Goal: Task Accomplishment & Management: Manage account settings

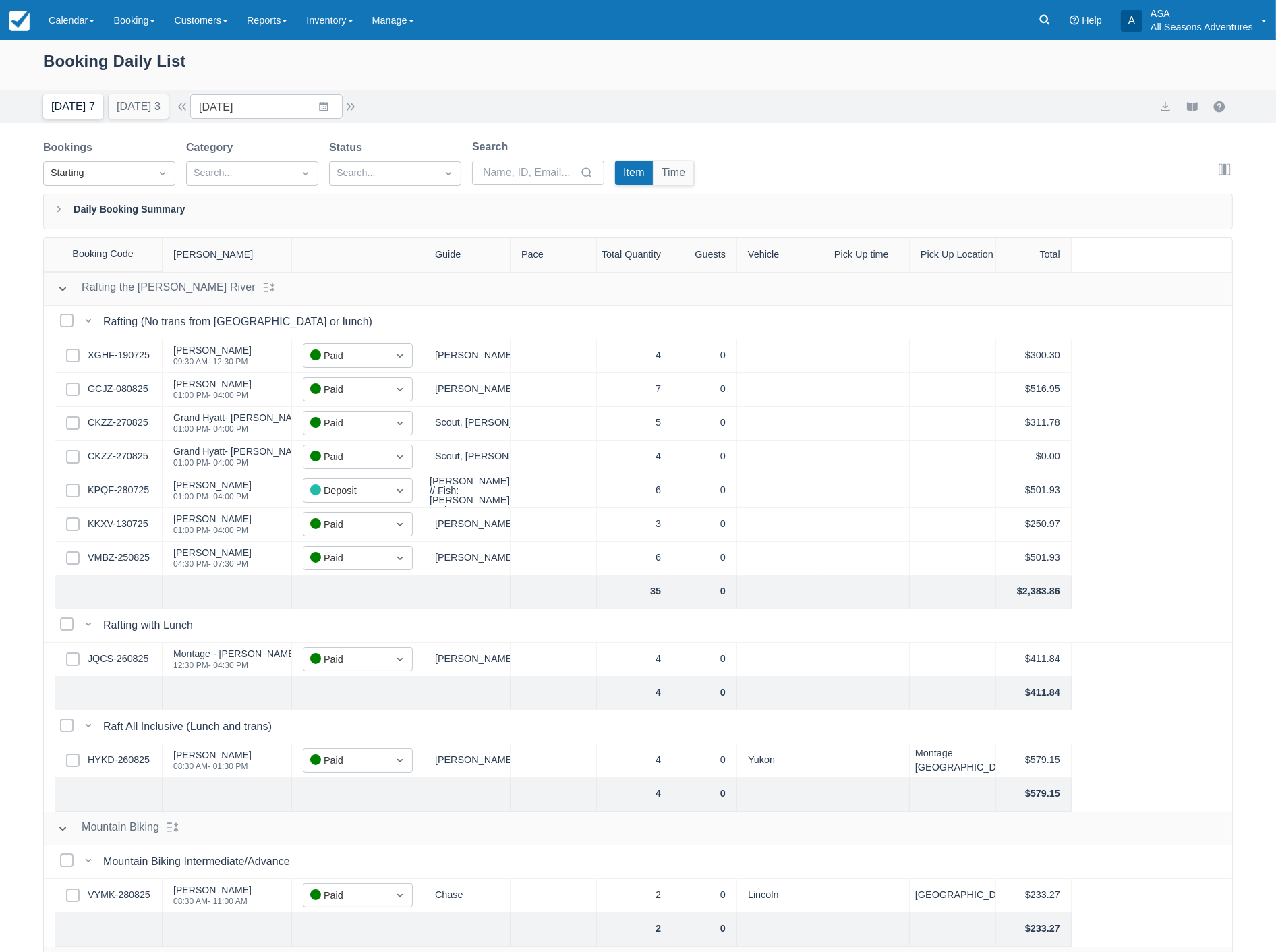
click at [49, 104] on button "Today 7" at bounding box center [73, 106] width 60 height 24
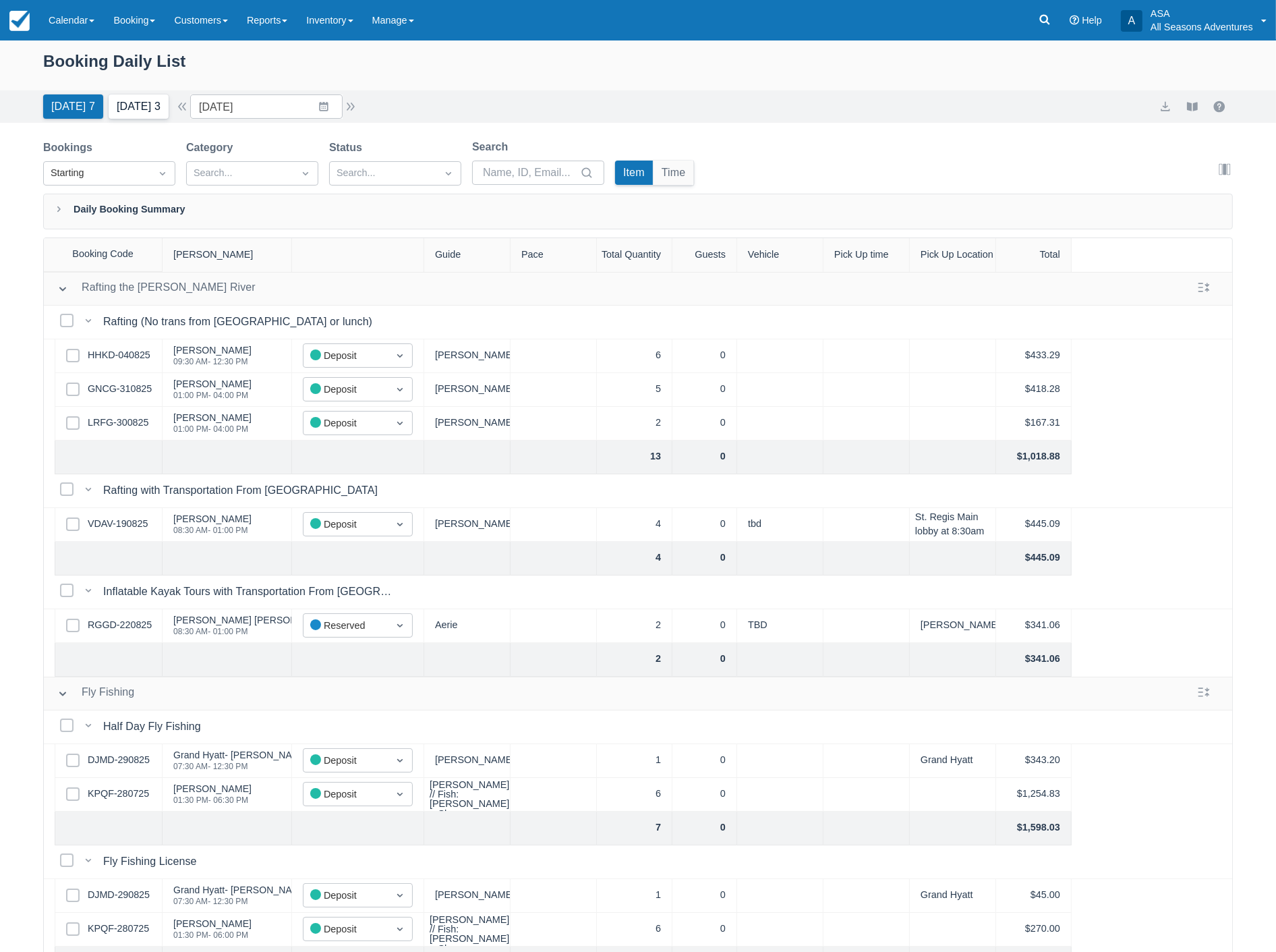
click at [143, 116] on button "Tomorrow 3" at bounding box center [138, 106] width 60 height 24
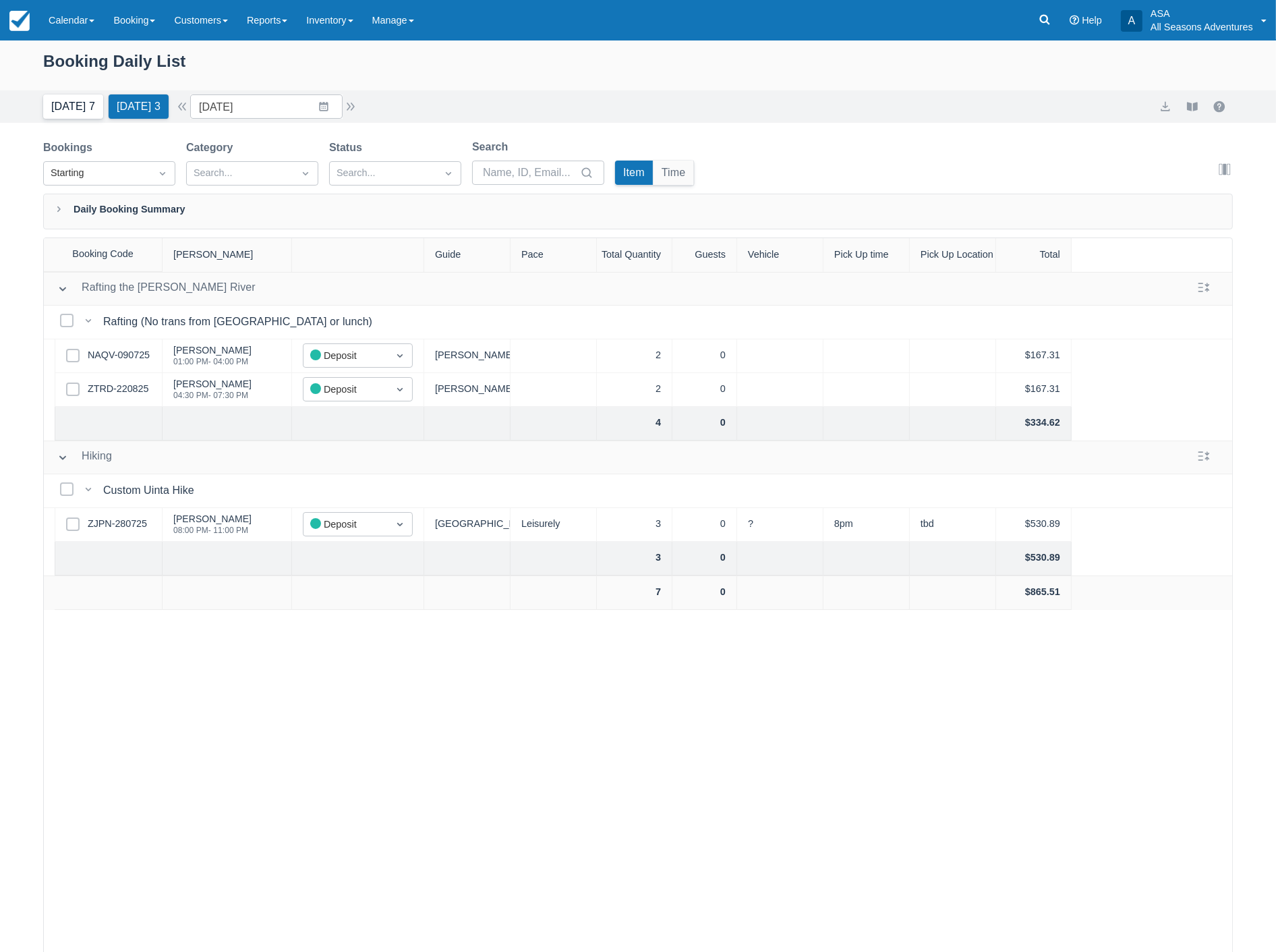
click at [49, 109] on button "Today 7" at bounding box center [73, 106] width 60 height 24
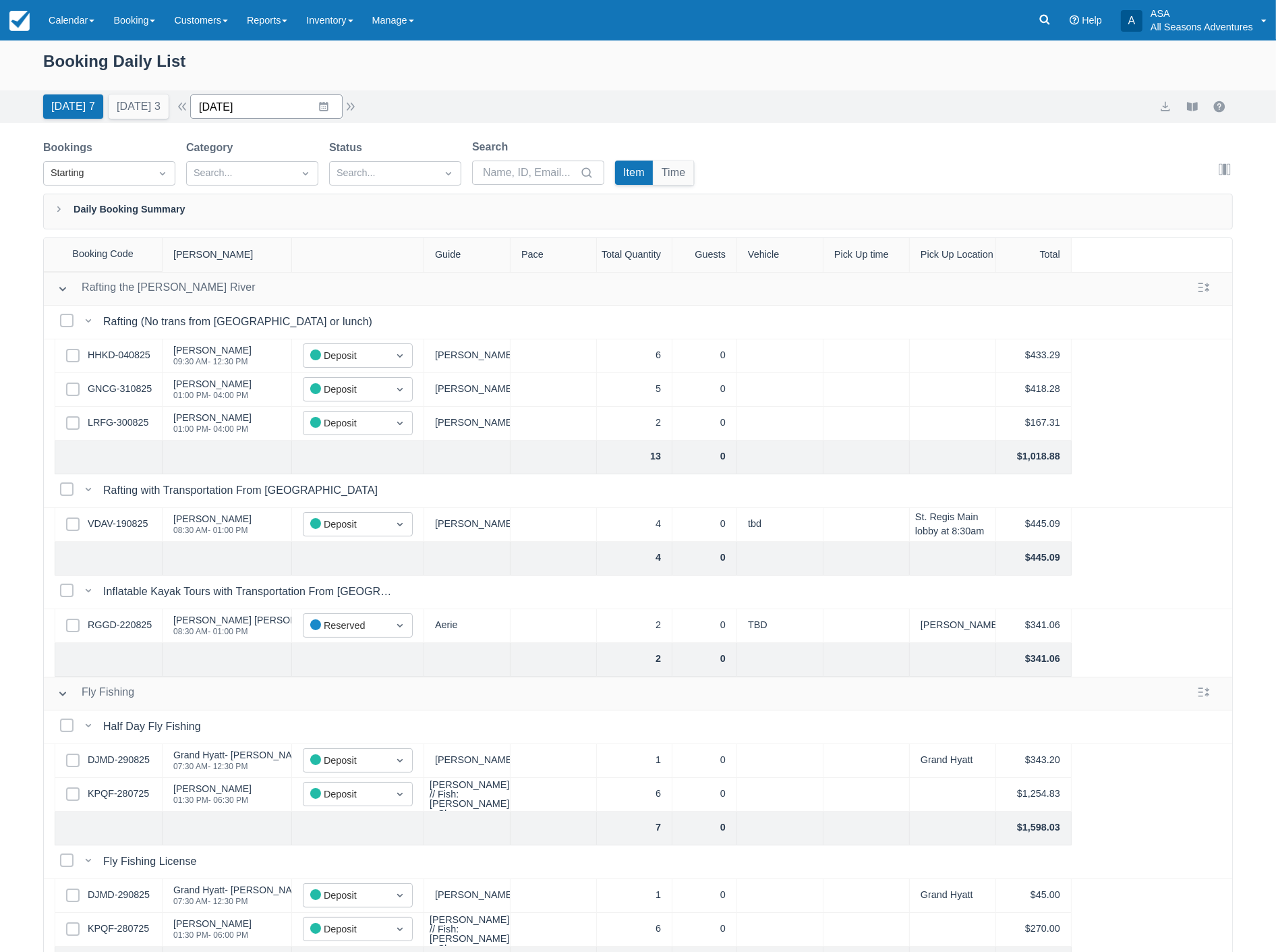
click at [302, 108] on input "09/01/25" at bounding box center [266, 106] width 152 height 24
click at [259, 264] on td "15" at bounding box center [244, 261] width 26 height 25
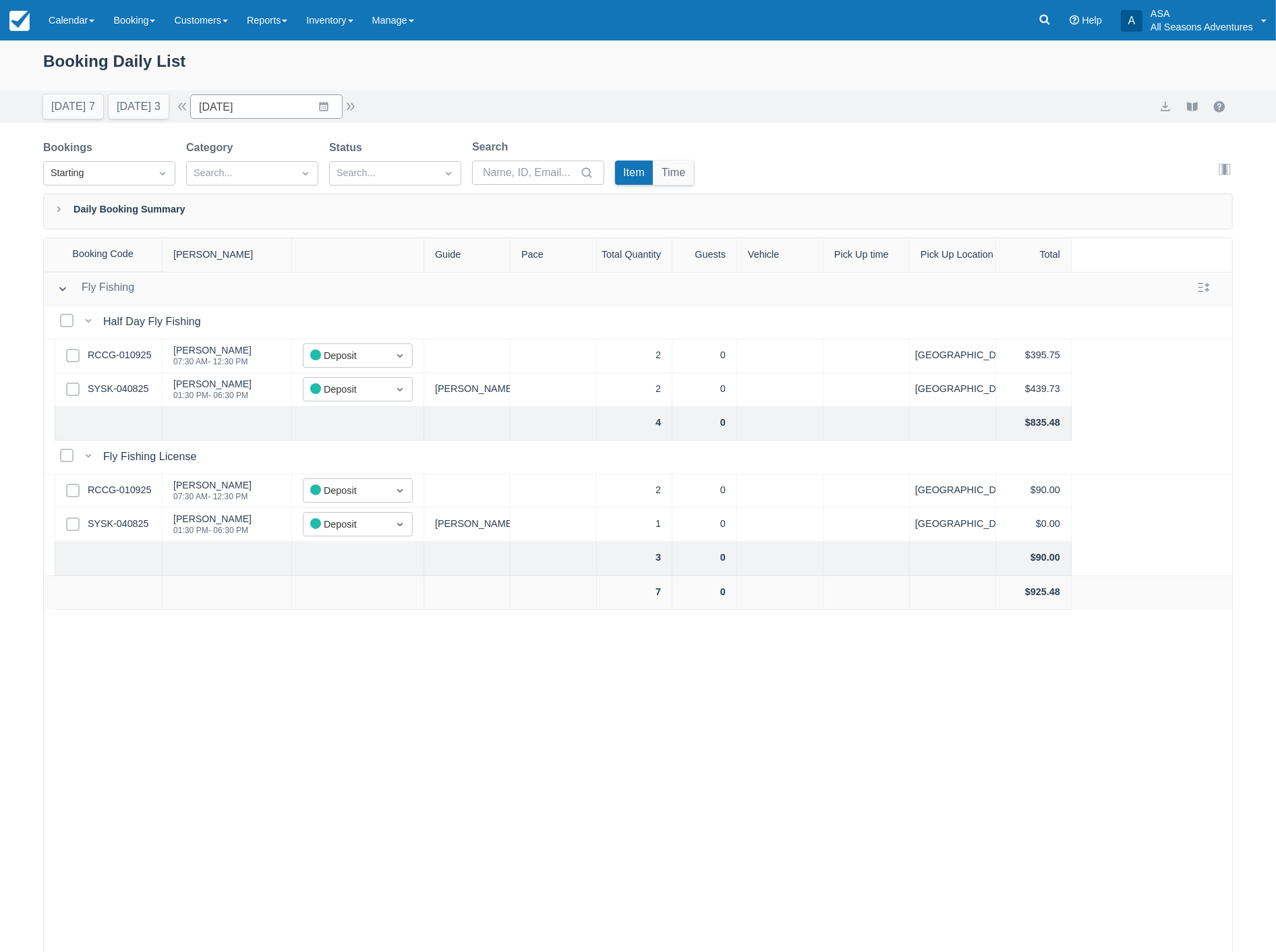
click at [123, 365] on div "Select Row RCCG-010925" at bounding box center [109, 357] width 108 height 34
click at [136, 359] on link "RCCG-010925" at bounding box center [119, 355] width 63 height 15
click at [132, 358] on link "RCCG-010925" at bounding box center [119, 355] width 63 height 15
click at [125, 350] on link "RCCG-010925" at bounding box center [119, 355] width 63 height 15
click at [66, 97] on button "Today 7" at bounding box center [73, 106] width 60 height 24
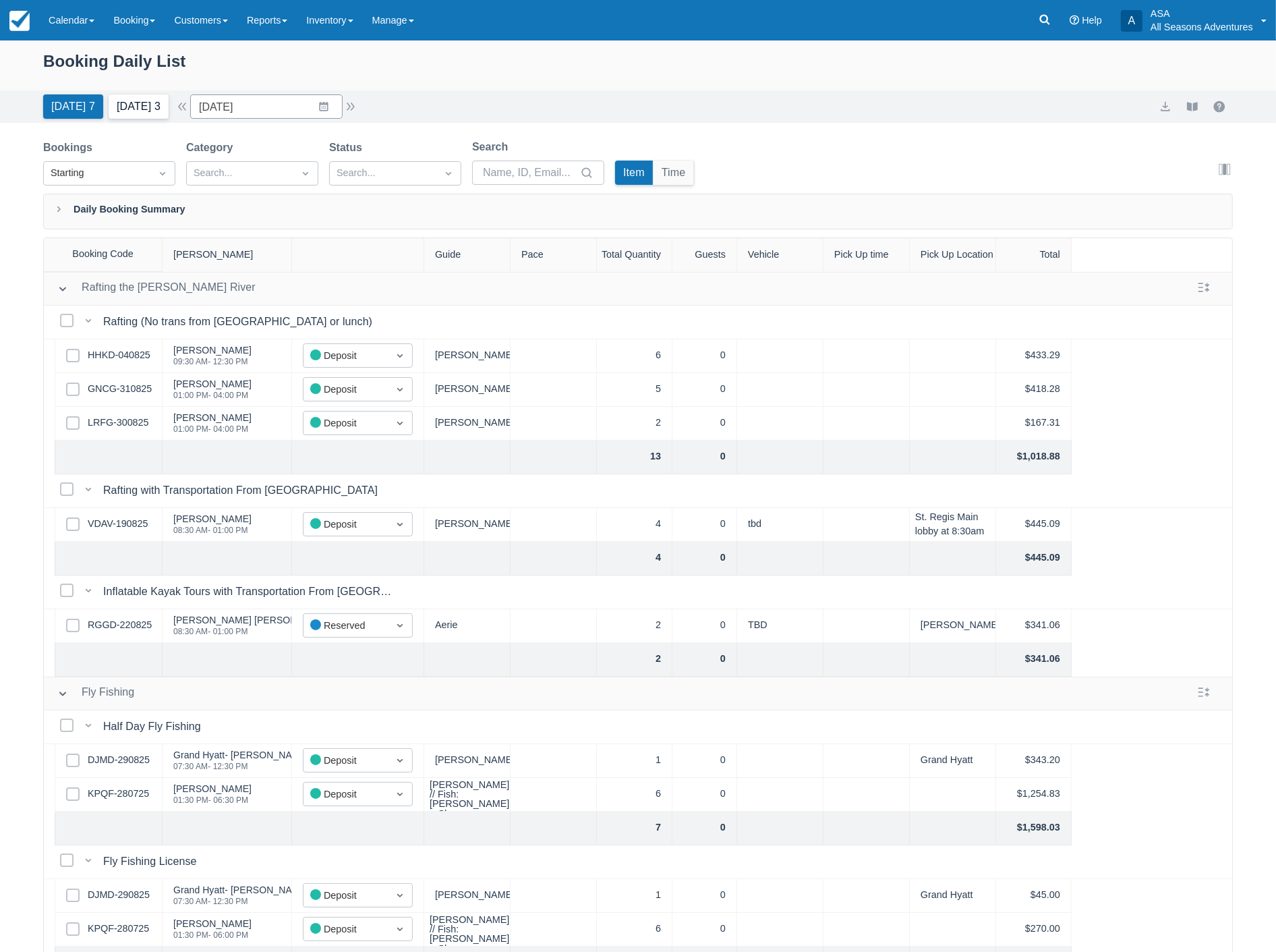
click at [135, 105] on button "Tomorrow 3" at bounding box center [138, 106] width 60 height 24
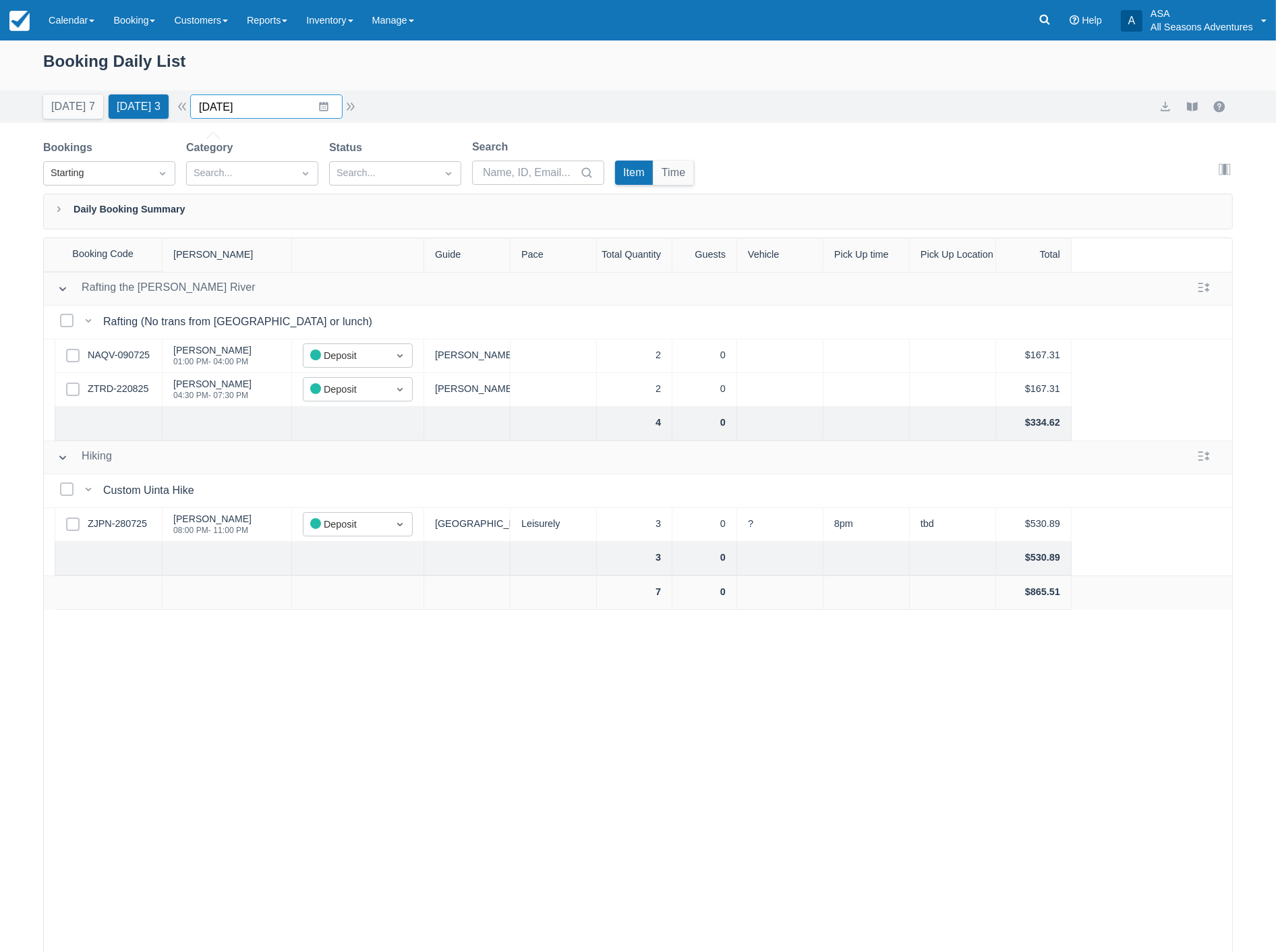
click at [278, 112] on input "09/02/25" at bounding box center [266, 106] width 152 height 24
click at [307, 210] on td "3" at bounding box center [297, 210] width 26 height 25
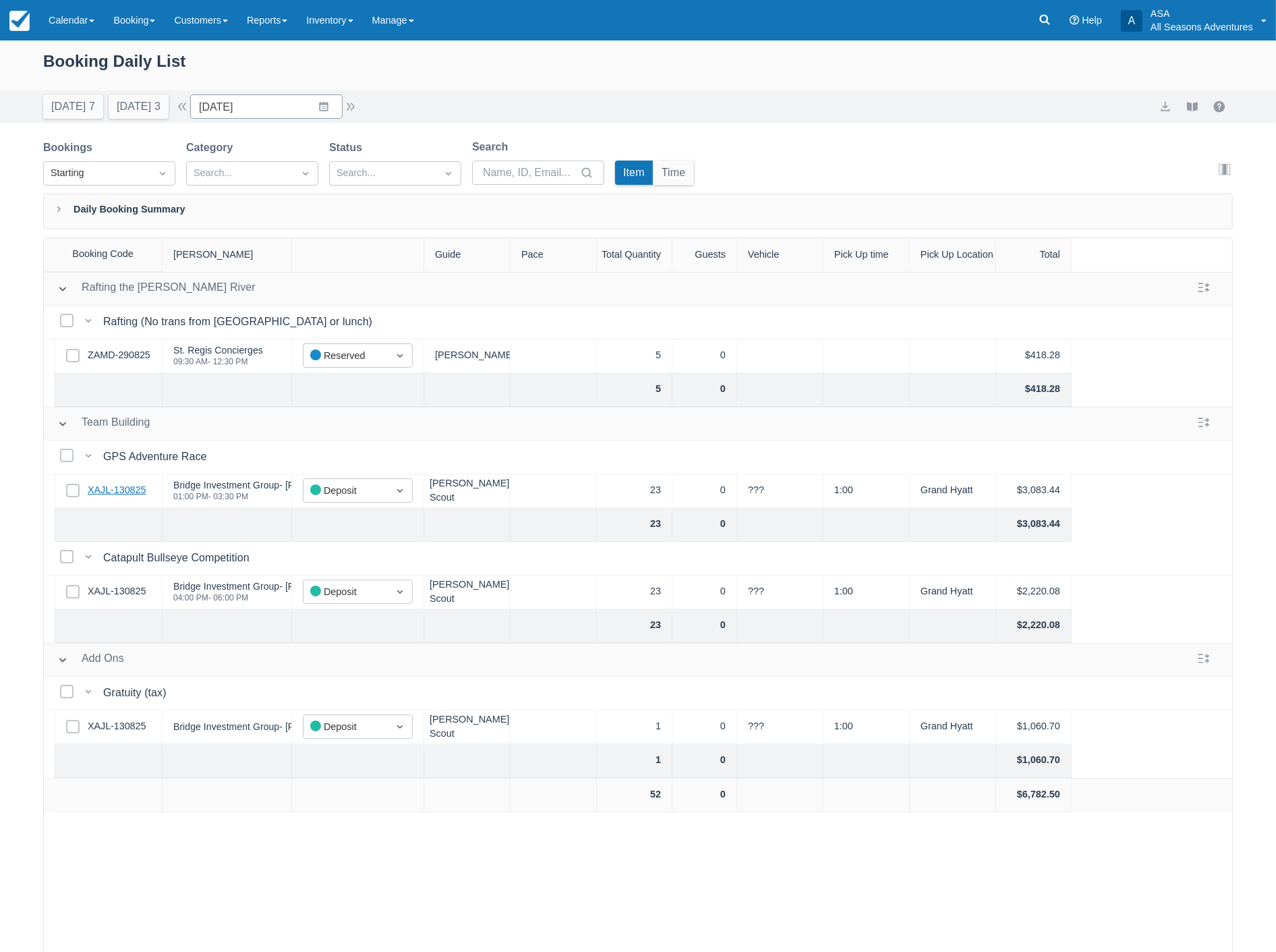
click at [128, 495] on link "XAJL-130825" at bounding box center [116, 490] width 58 height 15
click at [61, 100] on button "Today 7" at bounding box center [73, 106] width 60 height 24
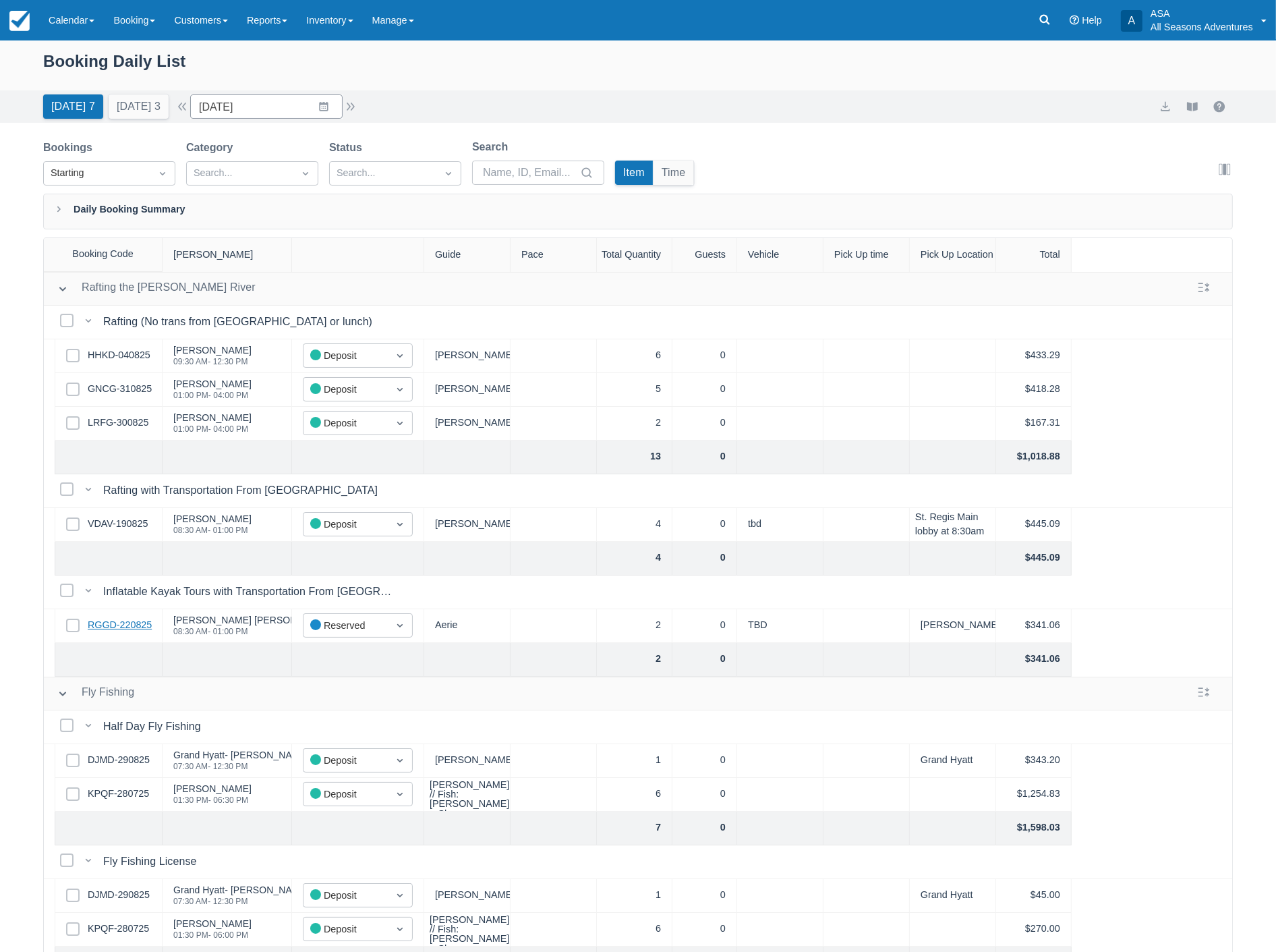
click at [103, 622] on link "RGGD-220825" at bounding box center [119, 625] width 64 height 15
click at [138, 109] on button "Tomorrow 3" at bounding box center [138, 106] width 60 height 24
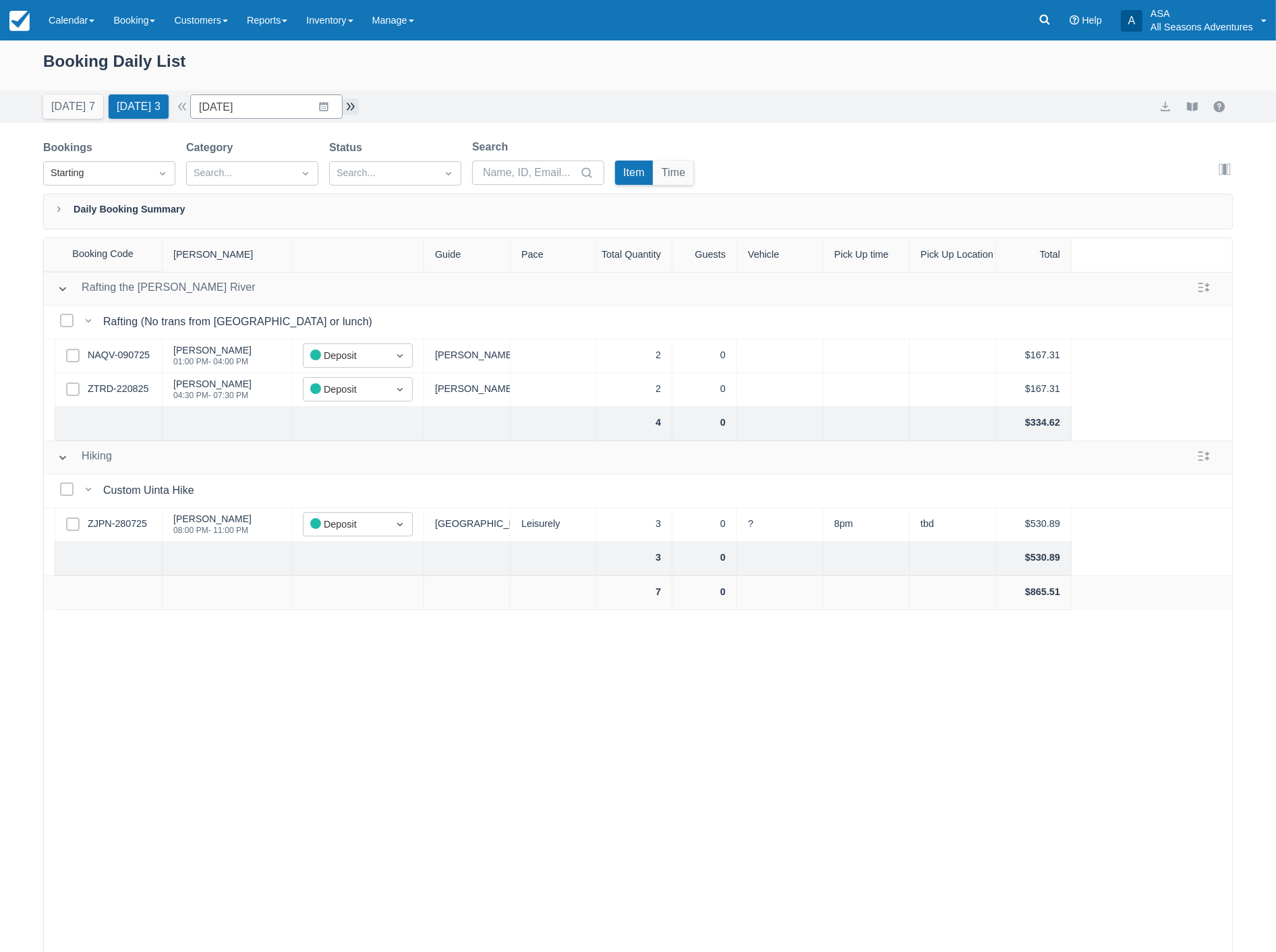
click at [355, 110] on button "button" at bounding box center [350, 106] width 16 height 16
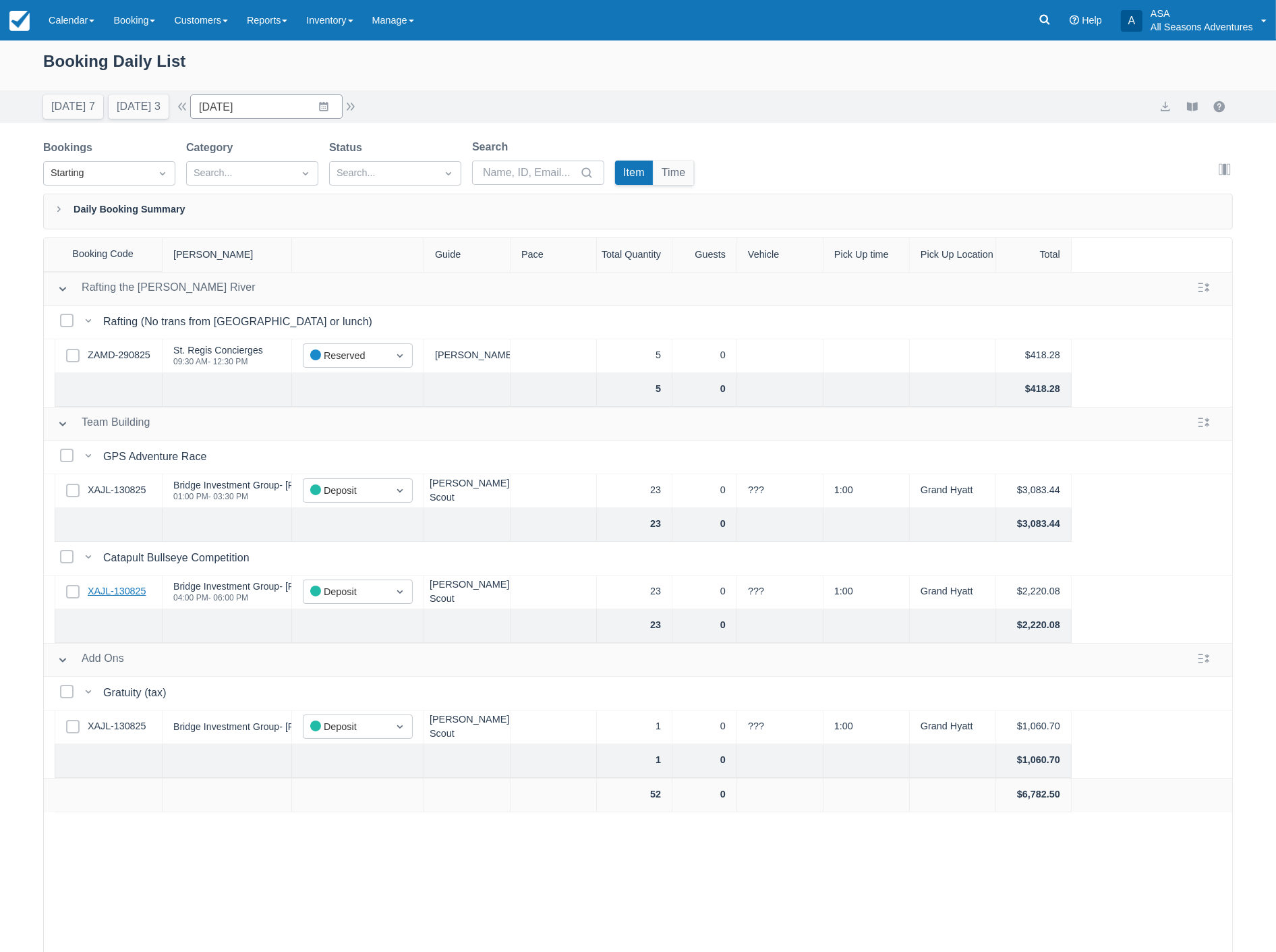
click at [95, 590] on link "XAJL-130825" at bounding box center [116, 591] width 58 height 15
click at [354, 106] on button "button" at bounding box center [350, 106] width 16 height 16
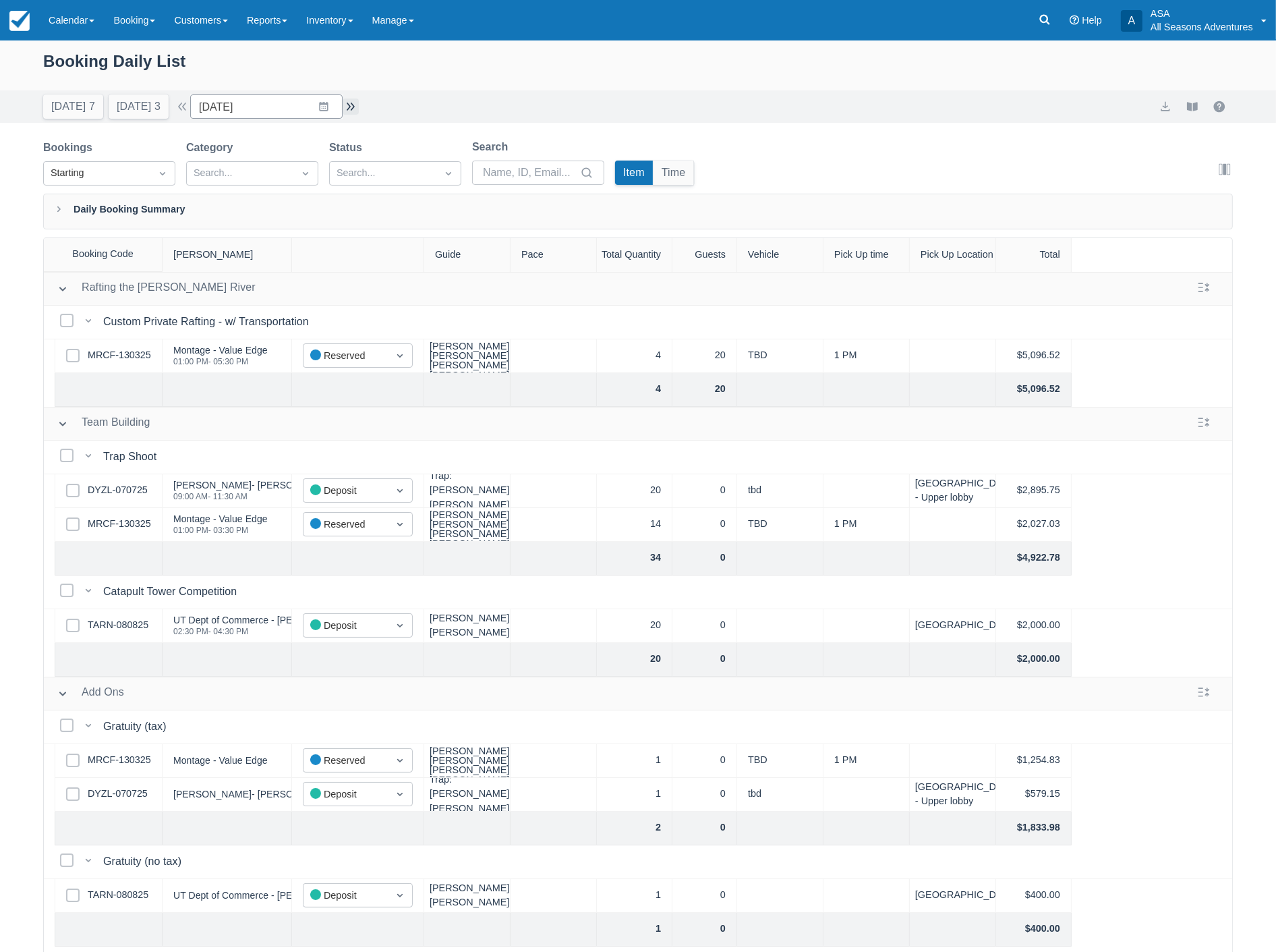
click at [354, 106] on button "button" at bounding box center [350, 106] width 16 height 16
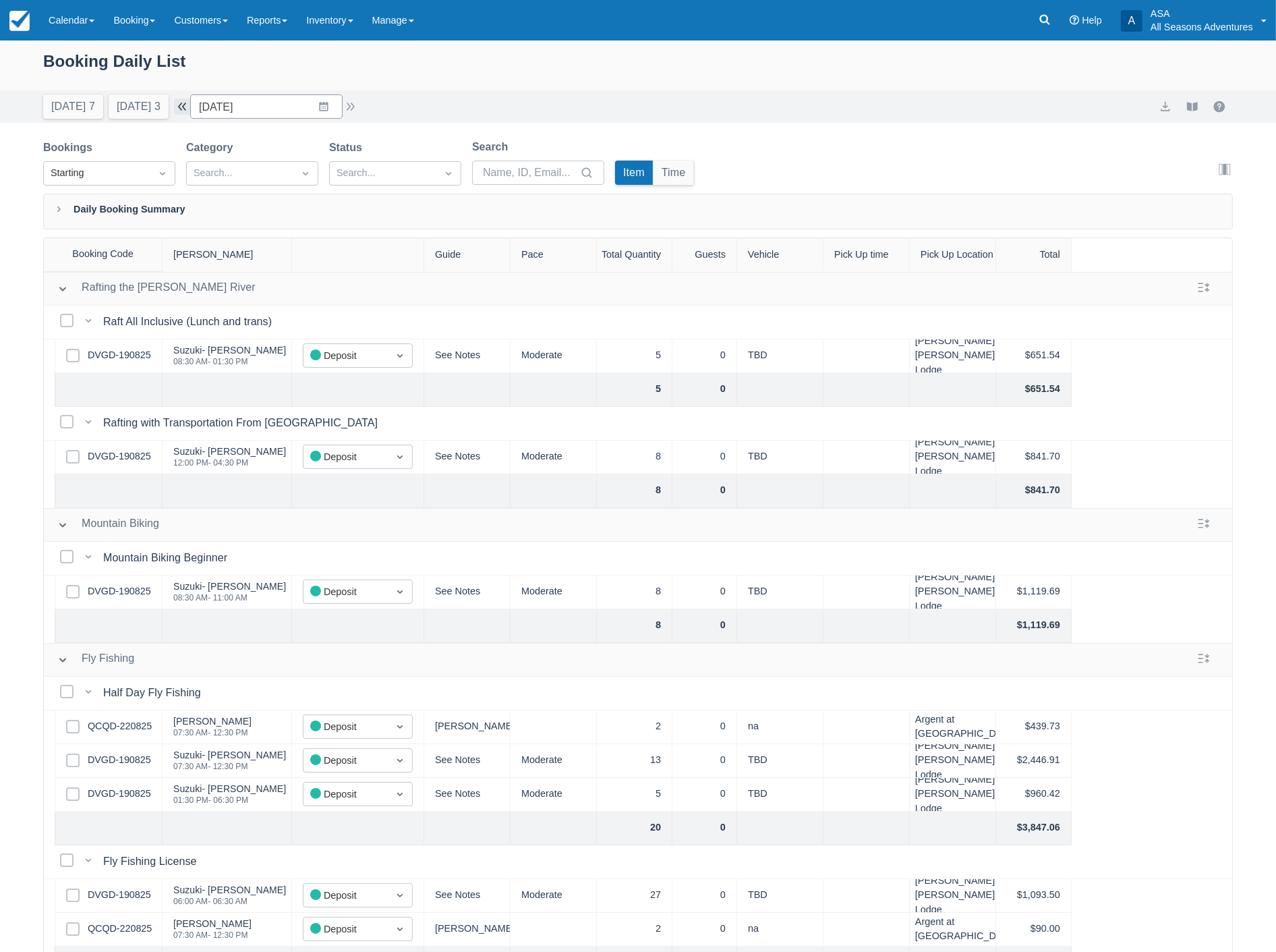
click at [190, 110] on button "button" at bounding box center [182, 106] width 16 height 16
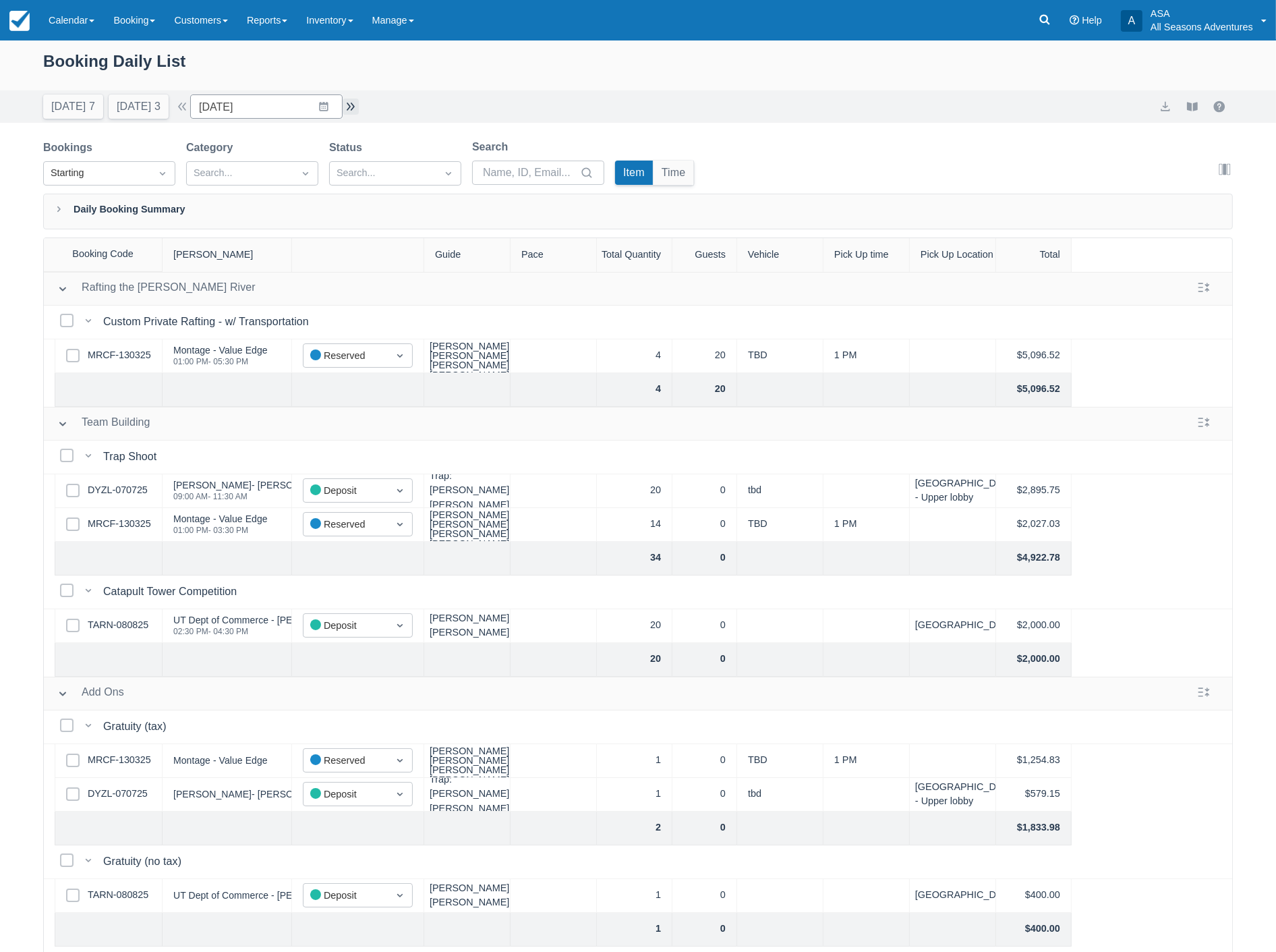
click at [354, 104] on button "button" at bounding box center [350, 106] width 16 height 16
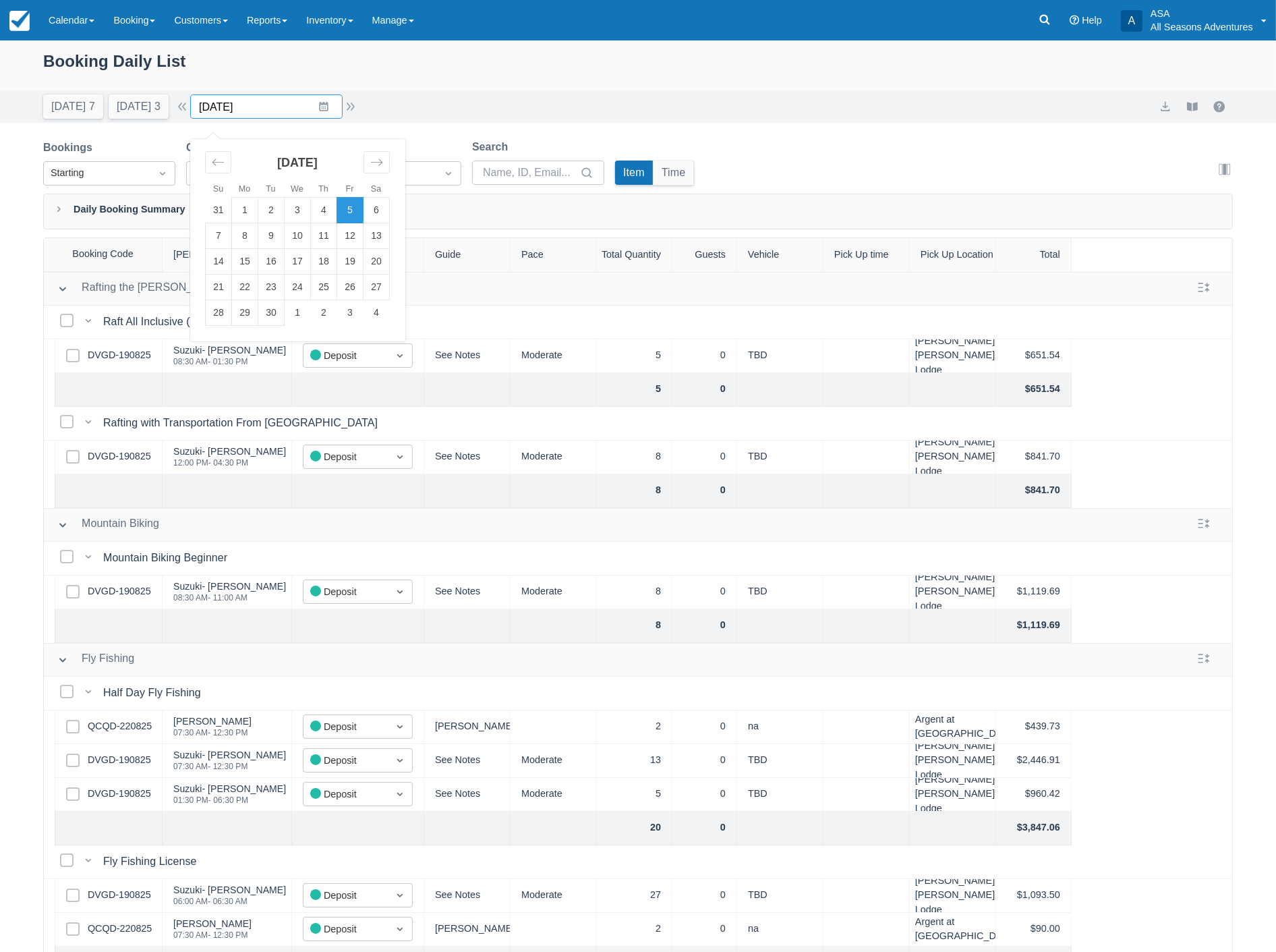
click at [285, 100] on input "09/05/25" at bounding box center [266, 106] width 152 height 24
click at [500, 87] on div "Booking Daily List" at bounding box center [638, 68] width 1190 height 39
click at [354, 109] on button "button" at bounding box center [350, 106] width 16 height 16
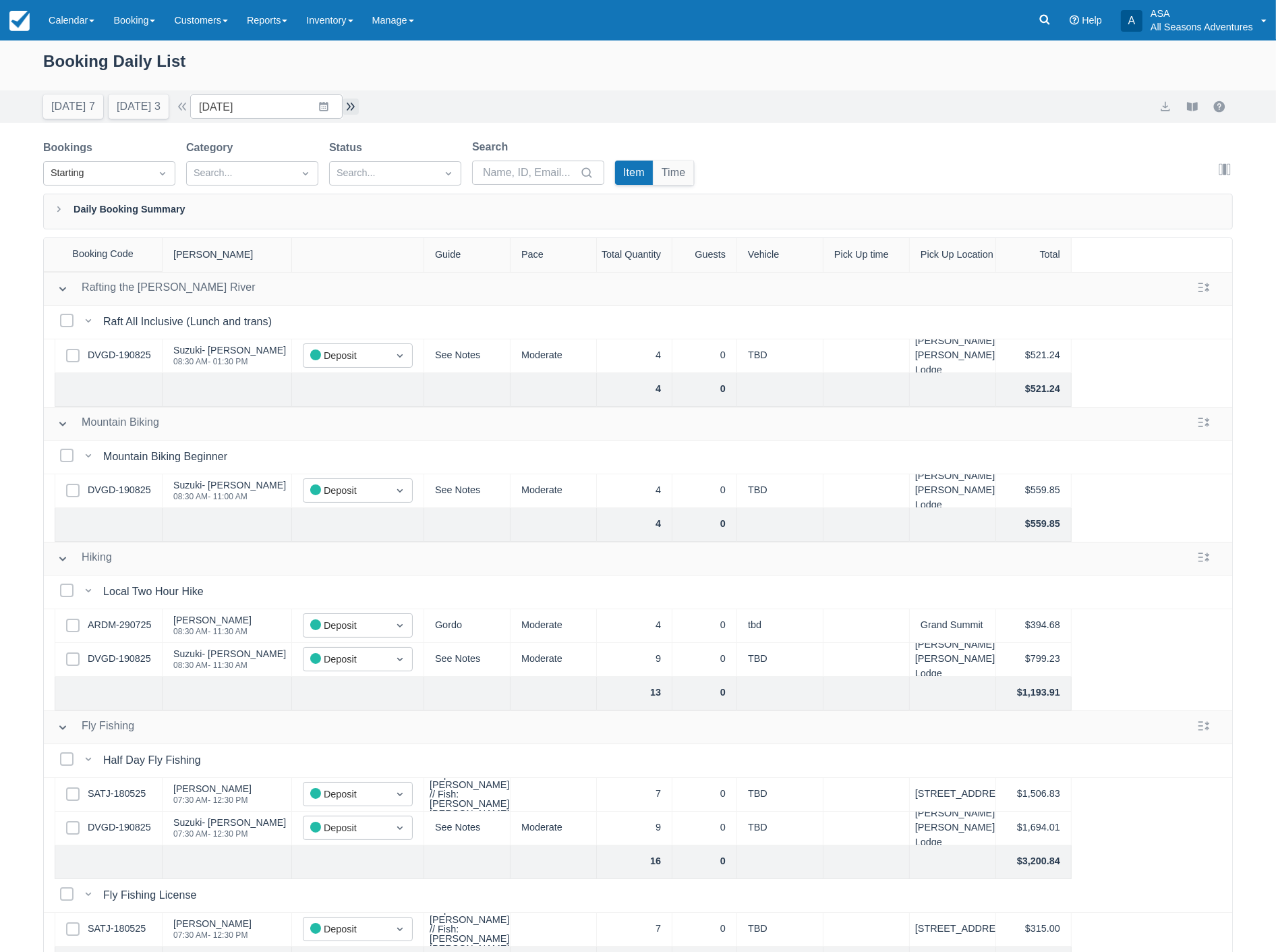
click at [358, 109] on button "button" at bounding box center [350, 106] width 16 height 16
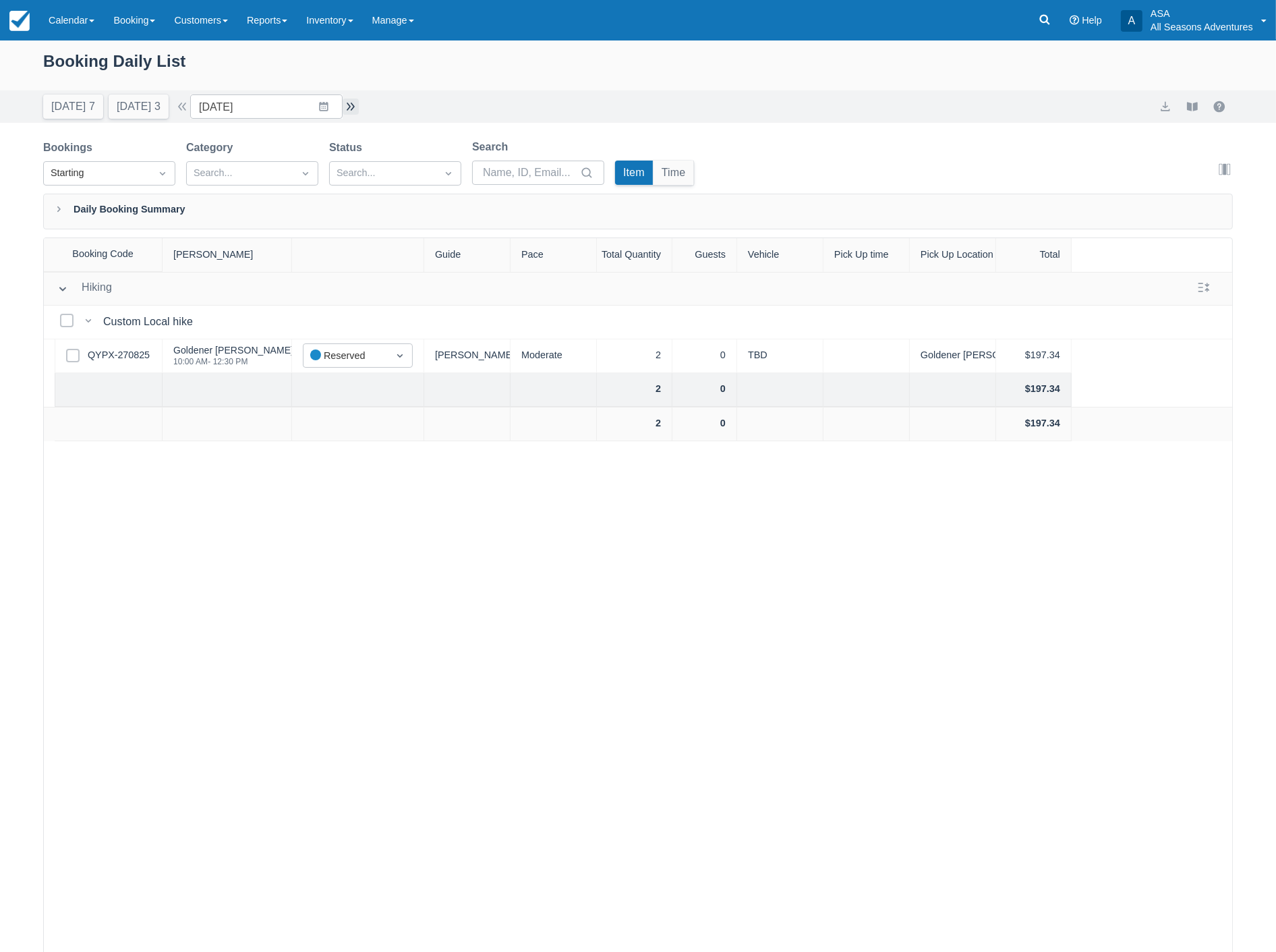
click at [358, 109] on button "button" at bounding box center [350, 106] width 16 height 16
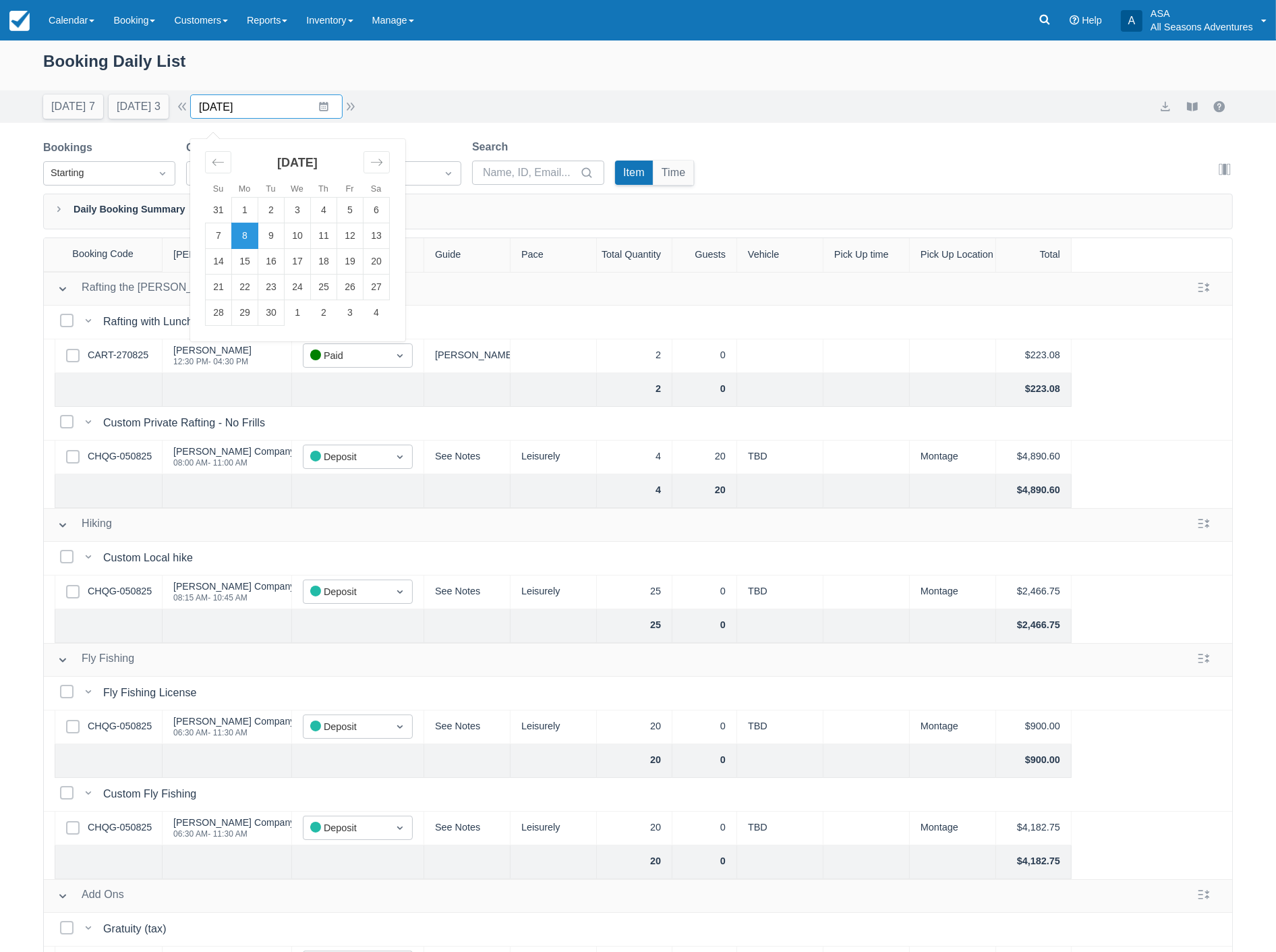
click at [299, 104] on input "09/08/25" at bounding box center [266, 106] width 152 height 24
click at [646, 68] on div "Booking Daily List" at bounding box center [638, 68] width 1190 height 39
click at [357, 106] on button "button" at bounding box center [350, 106] width 16 height 16
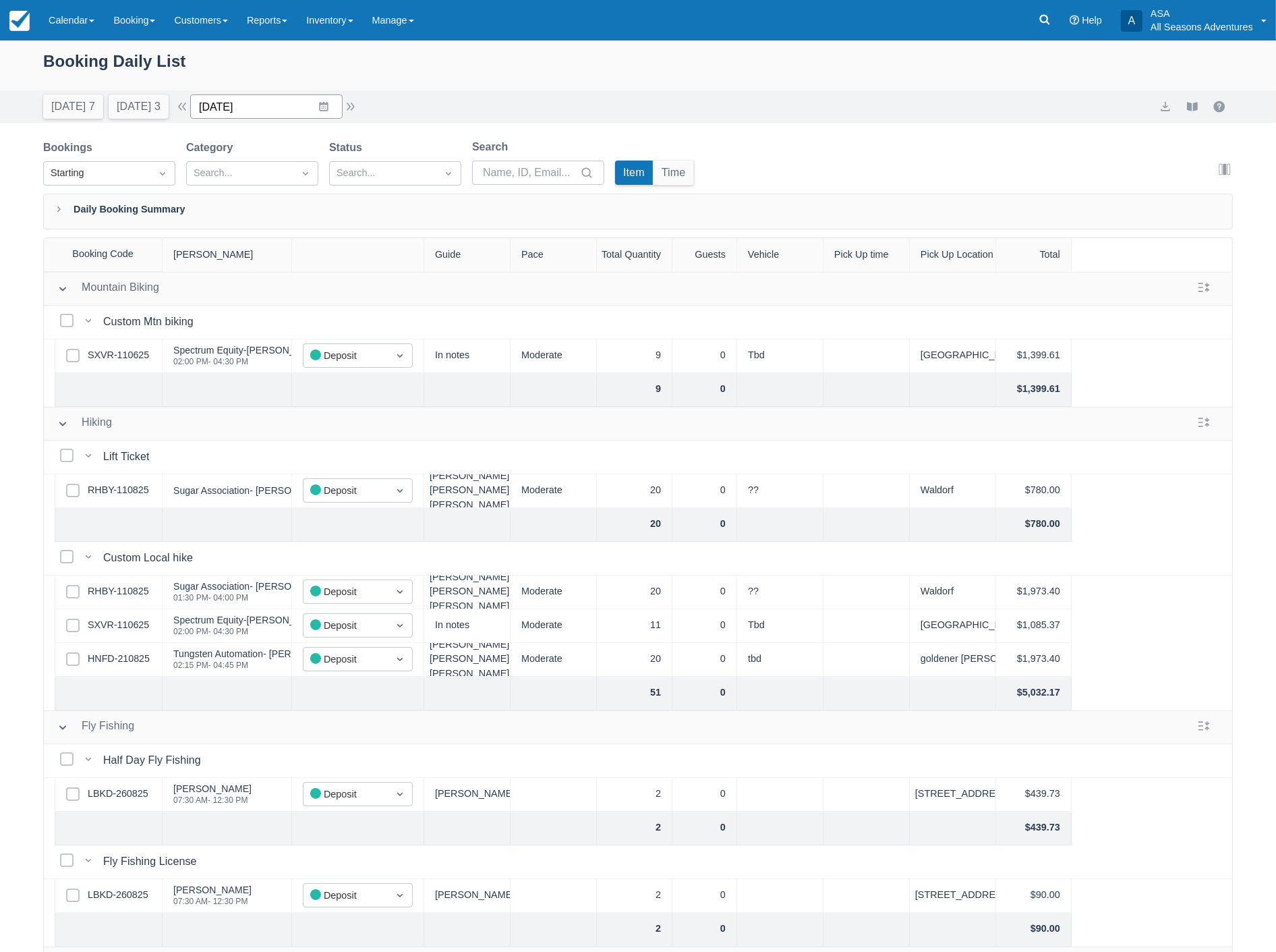
click at [280, 110] on input "09/09/25" at bounding box center [266, 106] width 152 height 24
click at [281, 110] on input "09/09/25" at bounding box center [266, 106] width 152 height 24
click at [411, 91] on div "Today 7 Tomorrow 3 Date 09/09/25 Navigate forward to interact with the calendar…" at bounding box center [638, 106] width 1276 height 32
click at [190, 108] on button "button" at bounding box center [182, 106] width 16 height 16
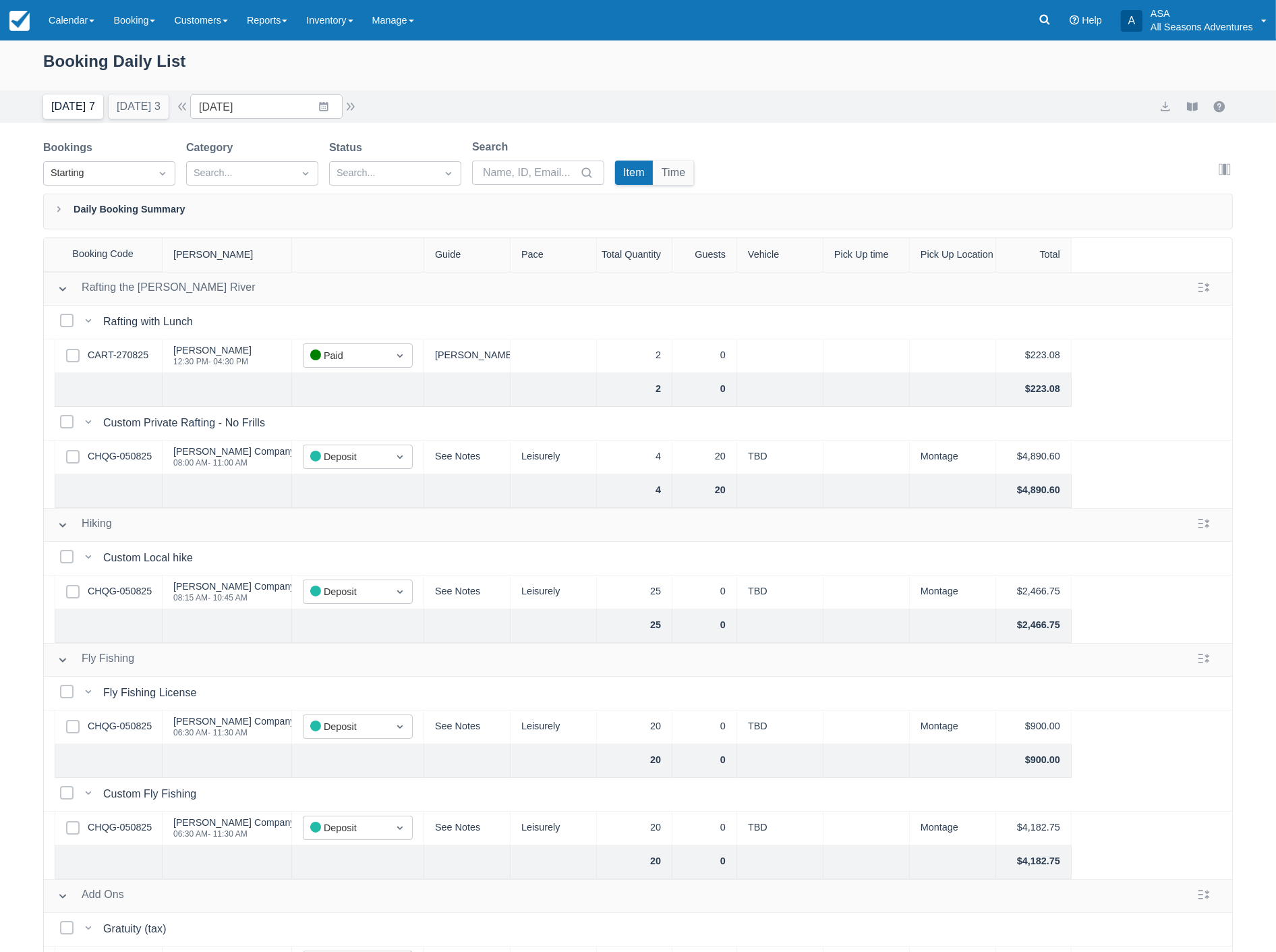
click at [72, 113] on button "Today 7" at bounding box center [73, 106] width 60 height 24
type input "09/01/25"
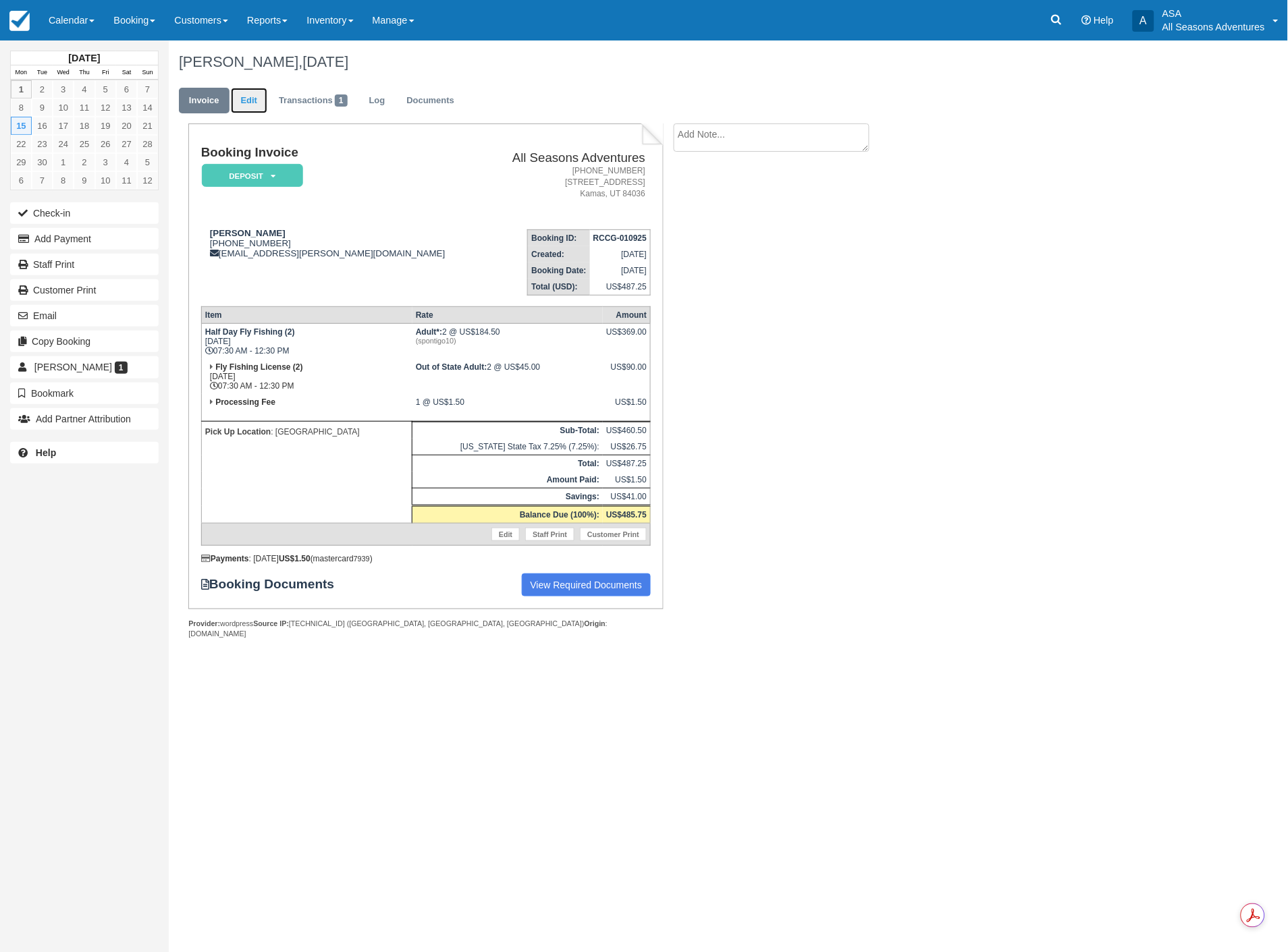
click at [251, 109] on link "Edit" at bounding box center [249, 100] width 37 height 26
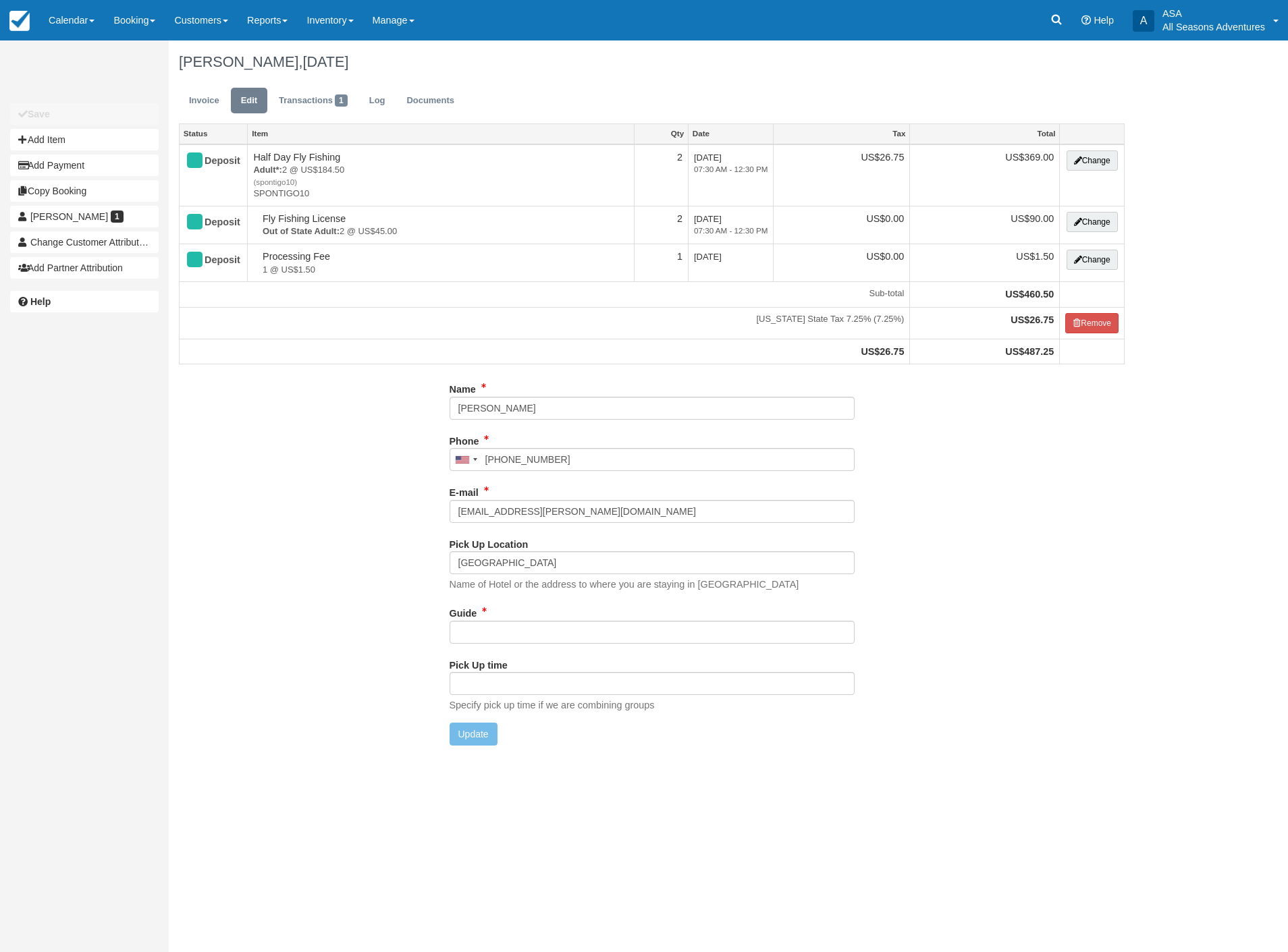
type input "[PHONE_NUMBER]"
click at [482, 642] on input "Guide" at bounding box center [652, 632] width 405 height 23
type input "[PERSON_NAME]?"
click at [469, 729] on button "Update" at bounding box center [474, 734] width 48 height 23
type input "+18013498504"
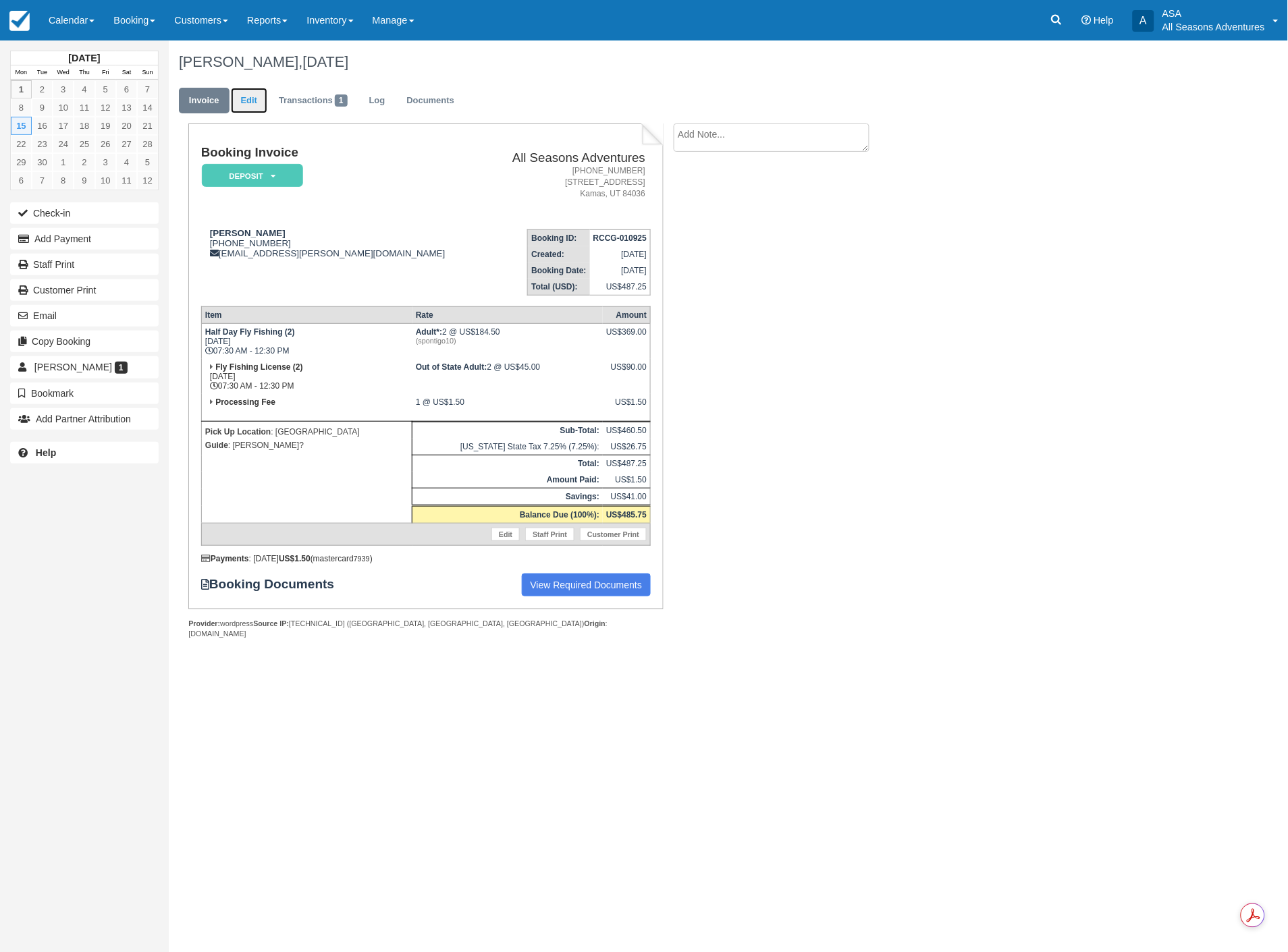
click at [250, 103] on link "Edit" at bounding box center [249, 100] width 37 height 26
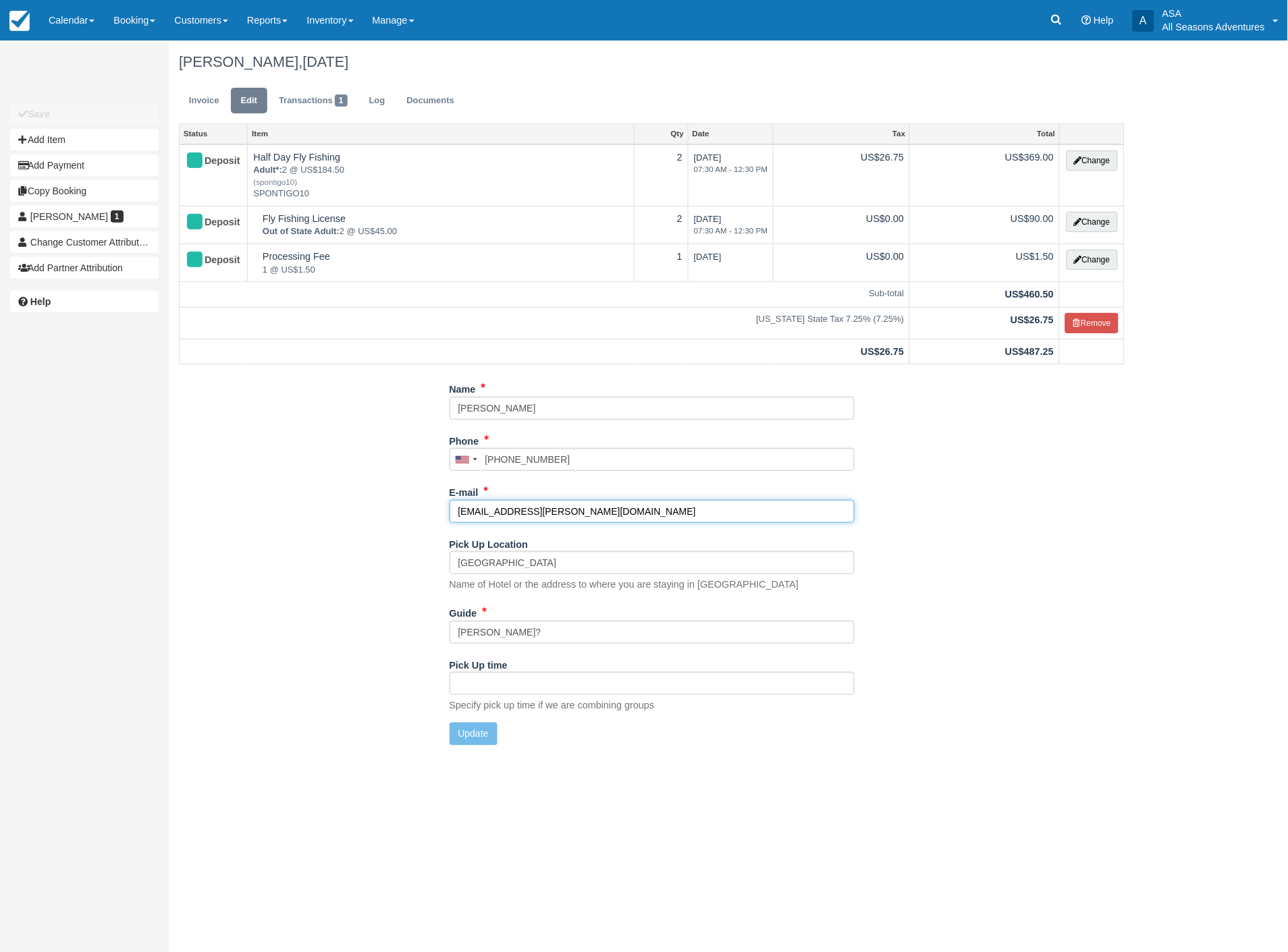
drag, startPoint x: 611, startPoint y: 509, endPoint x: 345, endPoint y: 519, distance: 266.2
click at [345, 519] on div "Name Marangelly Cruz Phone United States +1 Canada +1 United Kingdom +44 Afghan…" at bounding box center [651, 567] width 966 height 378
type input "[EMAIL_ADDRESS][DOMAIN_NAME]"
click at [472, 733] on button "Update" at bounding box center [474, 734] width 48 height 23
type input "+18013498504"
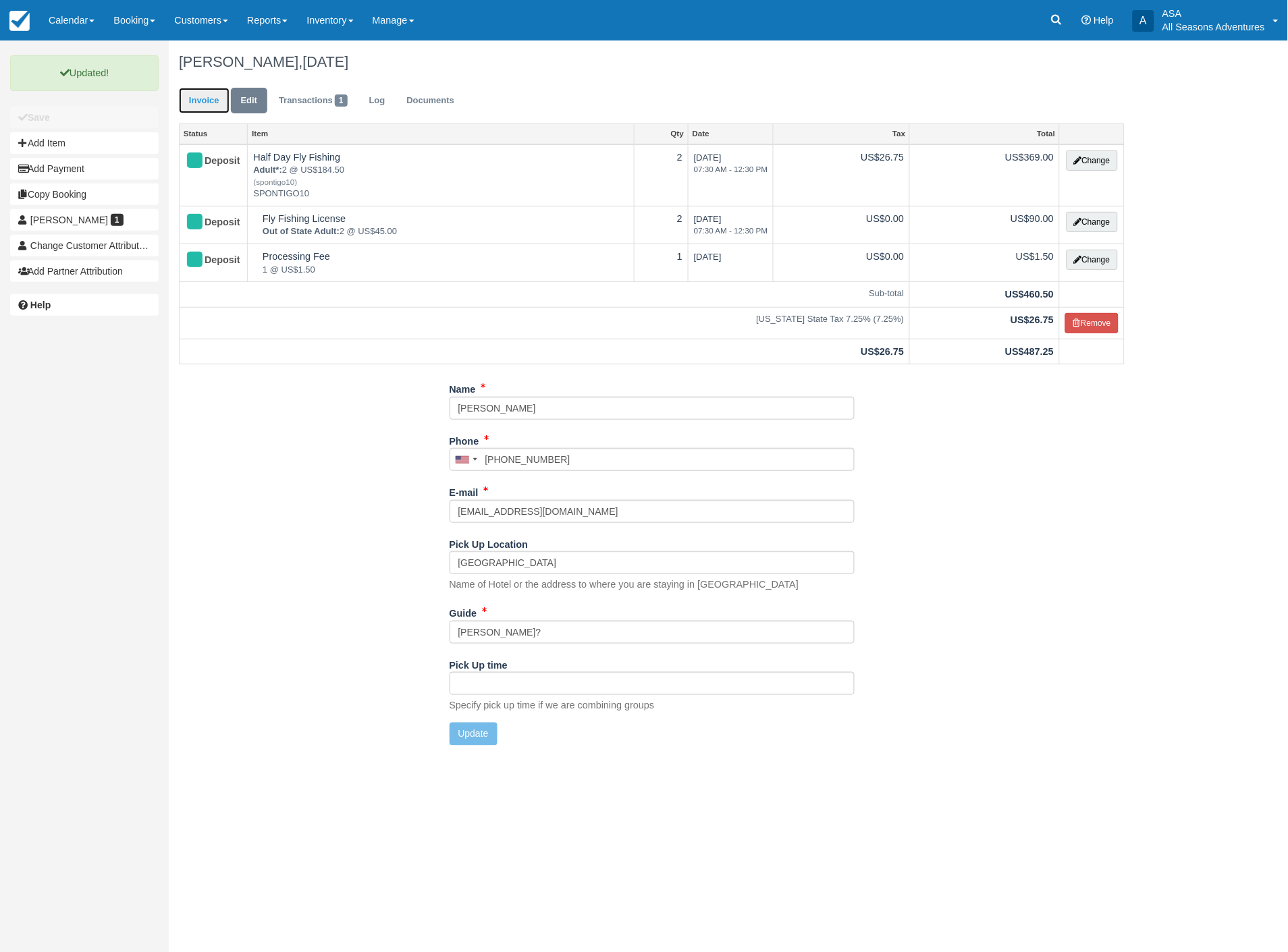
click at [207, 98] on link "Invoice" at bounding box center [204, 100] width 51 height 26
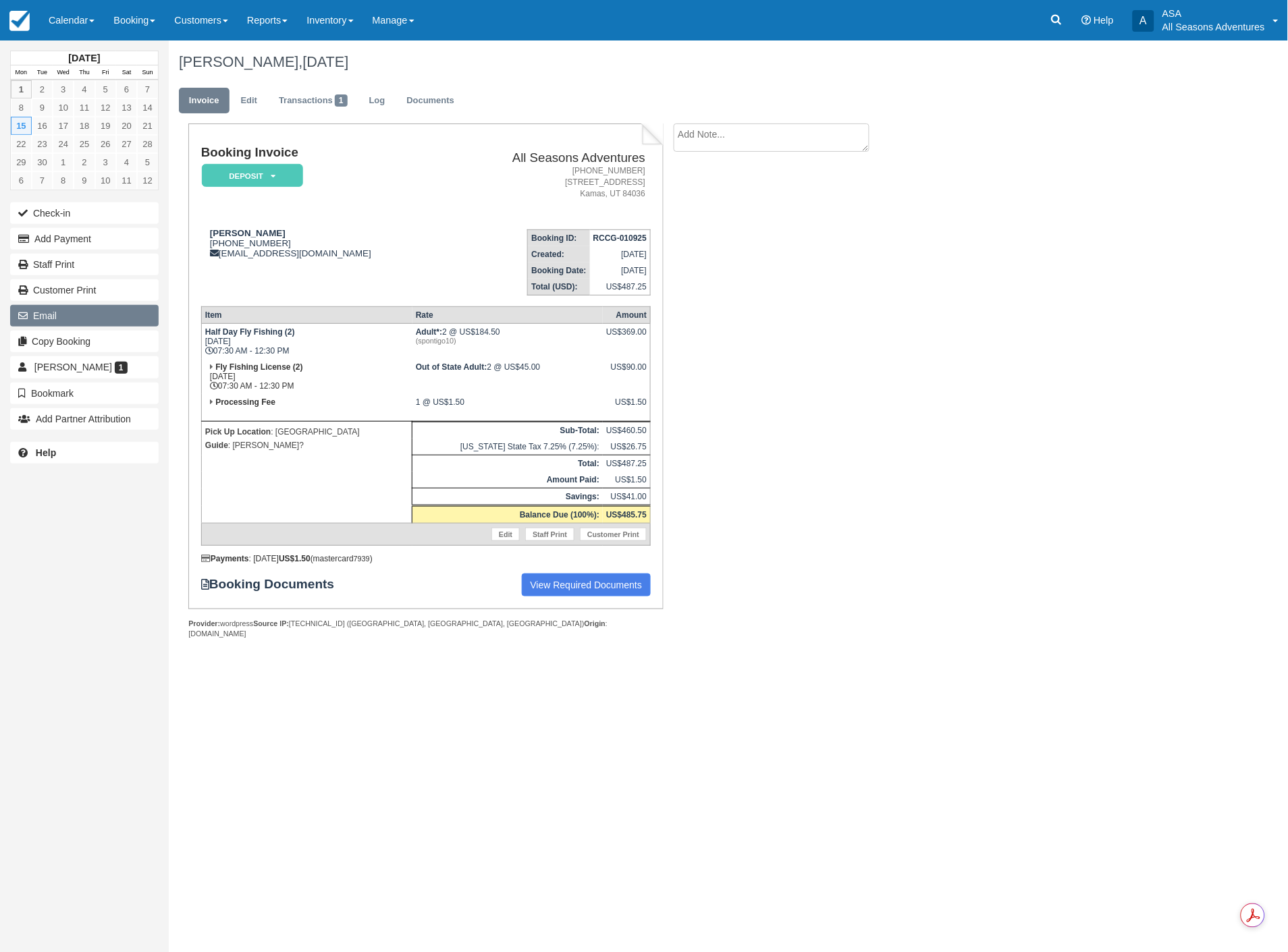
click at [78, 312] on button "Email" at bounding box center [84, 316] width 149 height 22
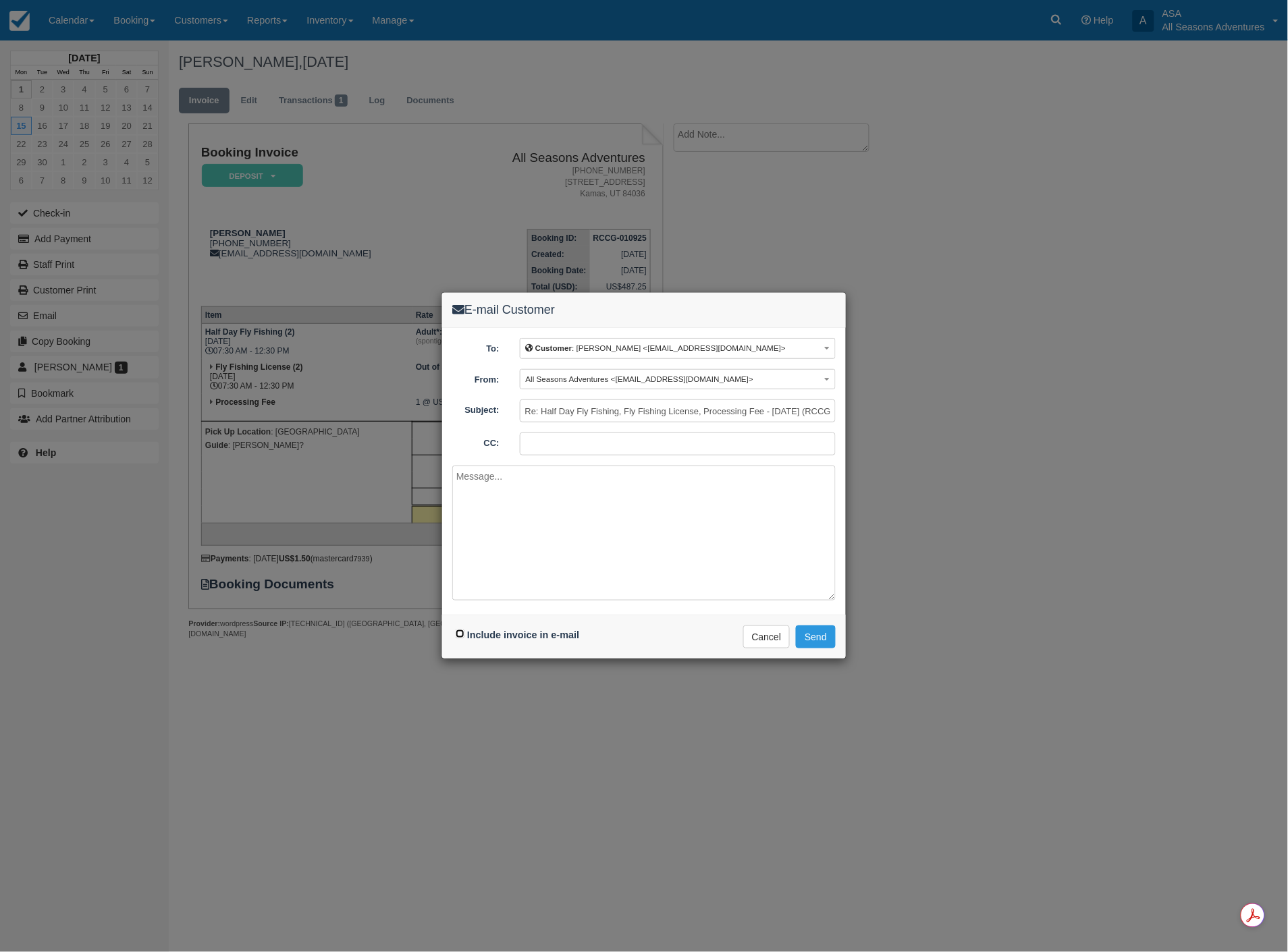
click at [460, 636] on input "Include invoice in e-mail" at bounding box center [460, 633] width 8 height 8
checkbox input "true"
click at [806, 636] on button "Send" at bounding box center [816, 636] width 39 height 23
